Goal: Task Accomplishment & Management: Manage account settings

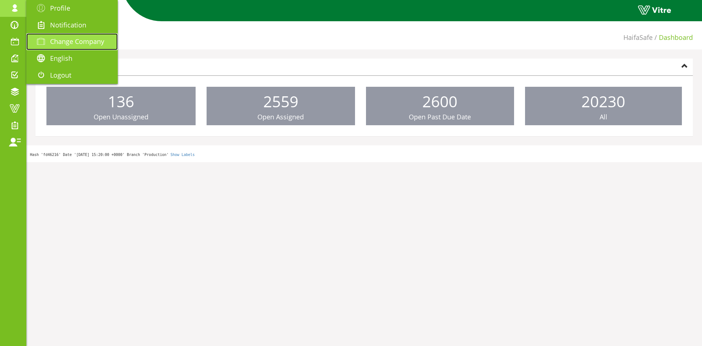
click at [56, 44] on span "Change Company" at bounding box center [77, 41] width 54 height 9
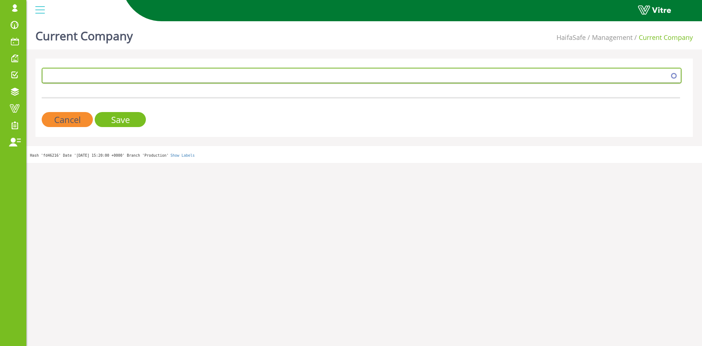
click at [101, 77] on span at bounding box center [355, 75] width 625 height 13
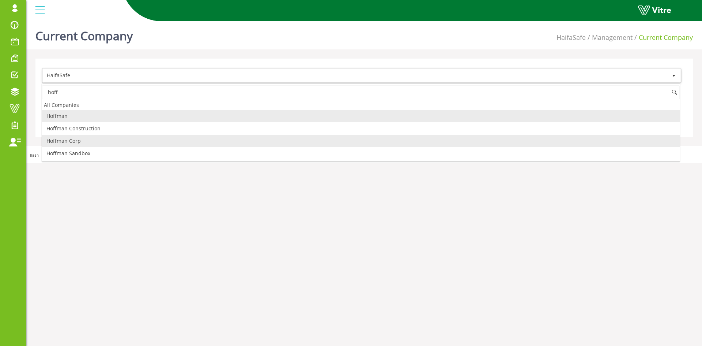
click at [75, 146] on li "Hoffman Corp" at bounding box center [361, 141] width 638 height 12
type input "hoff"
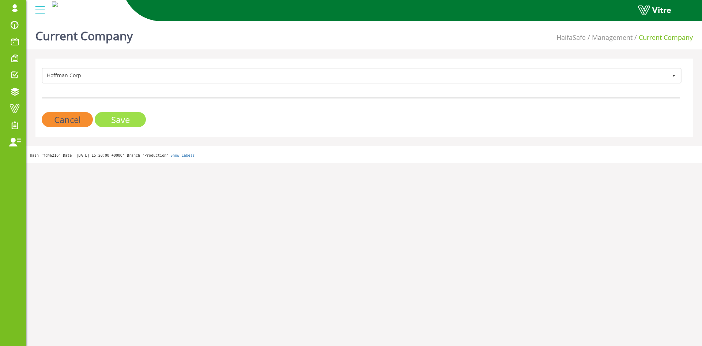
click at [108, 119] on input "Save" at bounding box center [120, 119] width 51 height 15
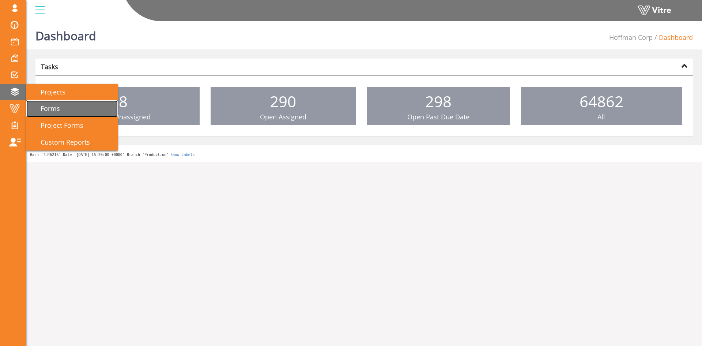
click at [46, 105] on span "Forms" at bounding box center [46, 108] width 28 height 9
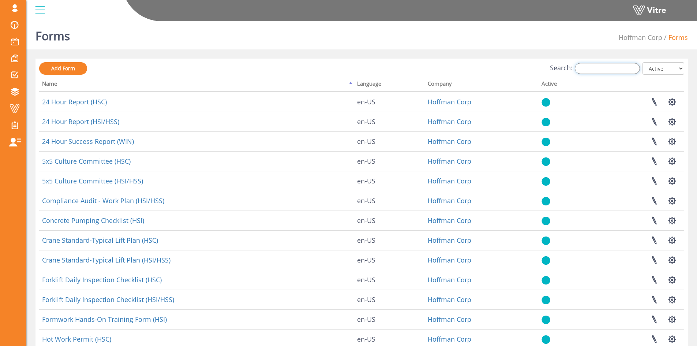
click at [604, 73] on input "Search:" at bounding box center [607, 68] width 65 height 11
